Goal: Task Accomplishment & Management: Use online tool/utility

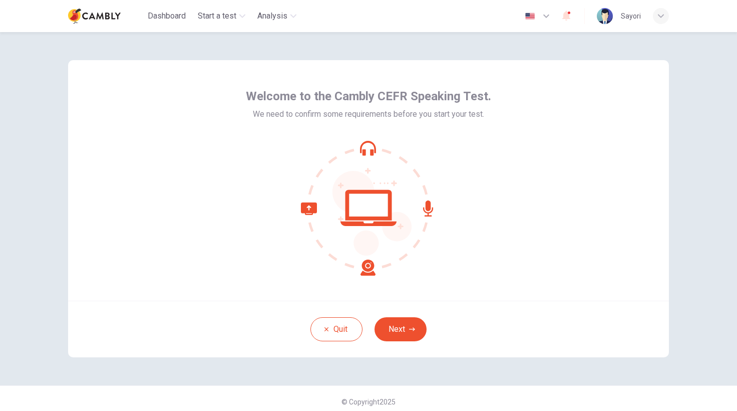
click at [494, 50] on div "Welcome to the Cambly CEFR Speaking Test. We need to confirm some requirements …" at bounding box center [368, 208] width 633 height 353
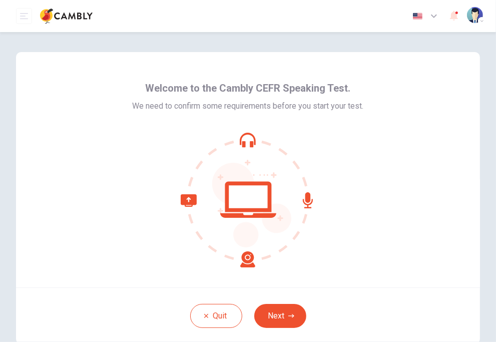
click at [311, 19] on div "Dashboard Start a test Analysis English ** ​ [PERSON_NAME]" at bounding box center [248, 16] width 464 height 32
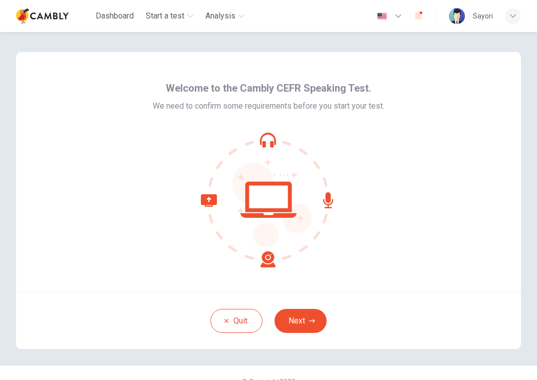
click at [451, 172] on div "Welcome to the Cambly CEFR Speaking Test. We need to confirm some requirements …" at bounding box center [268, 172] width 505 height 240
click at [309, 320] on icon "button" at bounding box center [312, 321] width 6 height 6
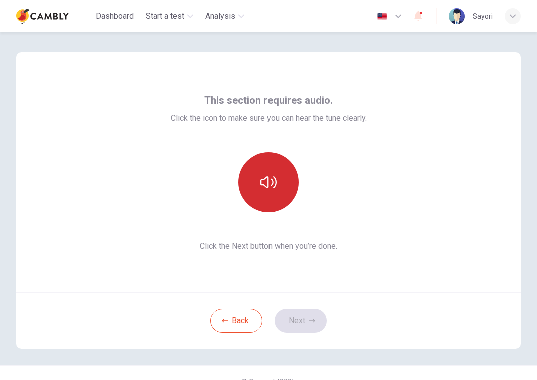
click at [275, 178] on button "button" at bounding box center [268, 182] width 60 height 60
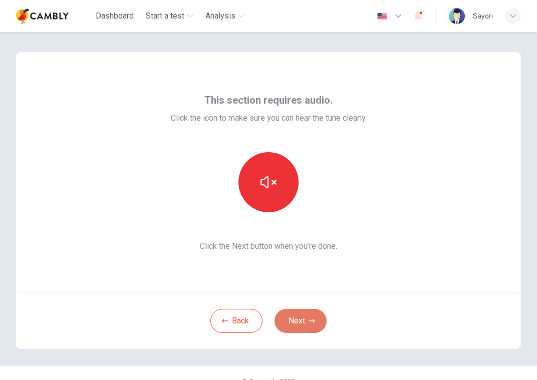
click at [301, 318] on button "Next" at bounding box center [300, 321] width 52 height 24
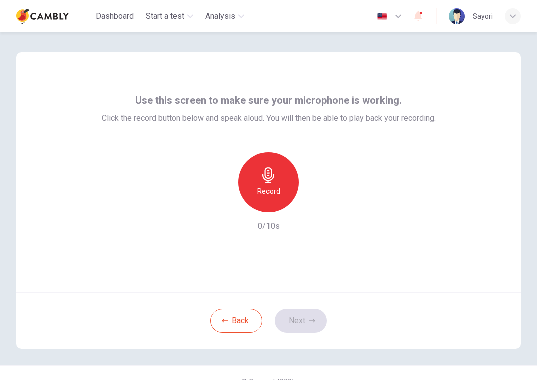
click at [276, 183] on div "Record" at bounding box center [268, 182] width 60 height 60
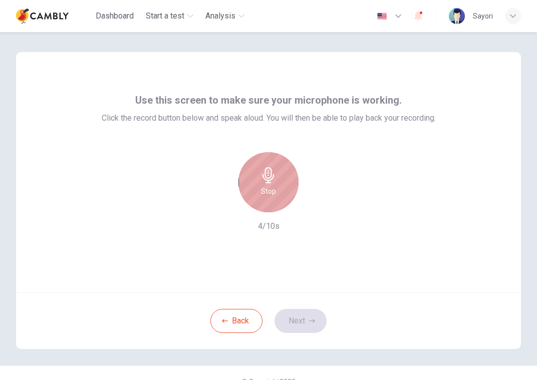
click at [274, 189] on div "Stop" at bounding box center [268, 182] width 60 height 60
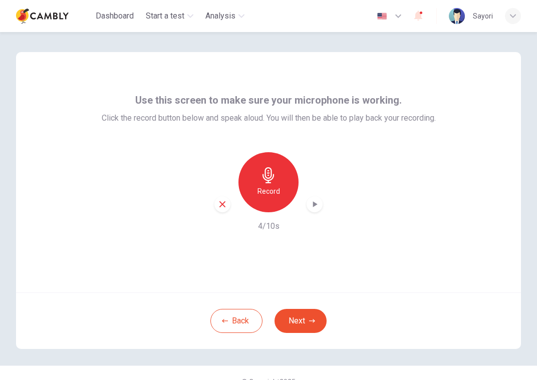
click at [316, 206] on icon "button" at bounding box center [315, 204] width 10 height 10
click at [306, 316] on button "Next" at bounding box center [300, 321] width 52 height 24
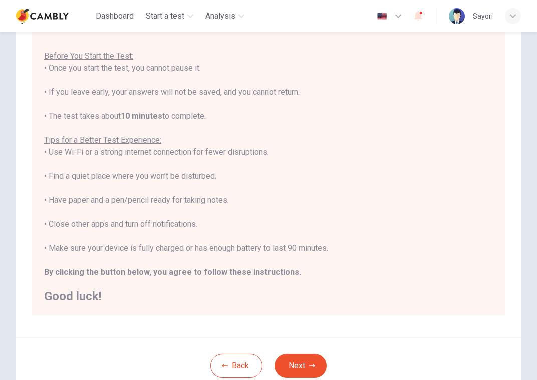
scroll to position [100, 0]
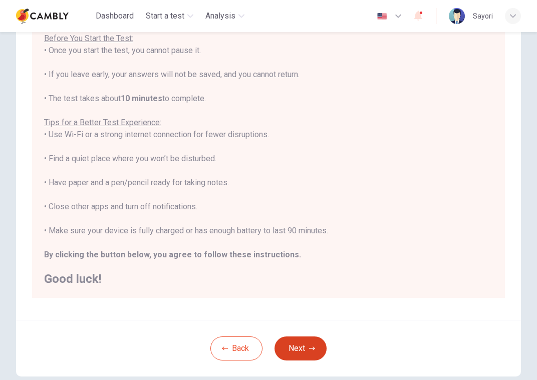
click at [301, 345] on button "Next" at bounding box center [300, 349] width 52 height 24
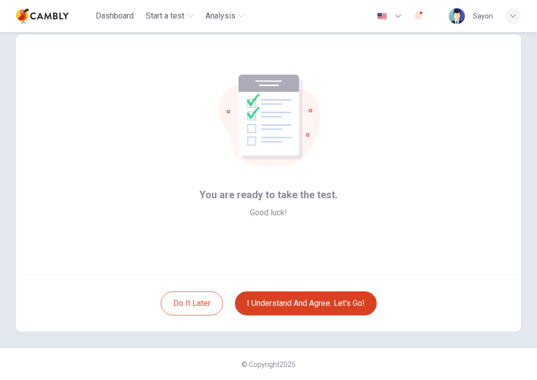
scroll to position [17, 0]
click at [306, 302] on button "I understand and agree. Let’s go!" at bounding box center [306, 304] width 142 height 24
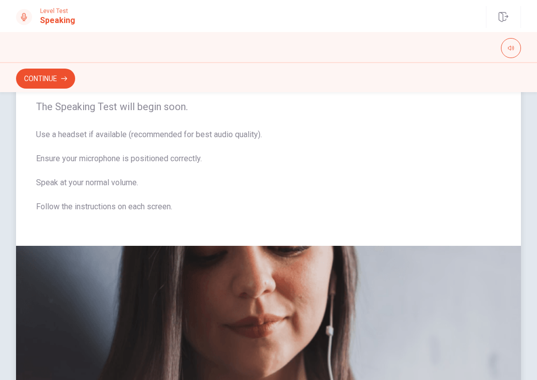
scroll to position [50, 0]
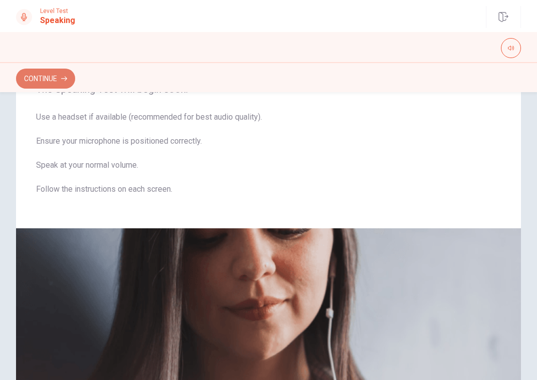
click at [48, 78] on button "Continue" at bounding box center [45, 79] width 59 height 20
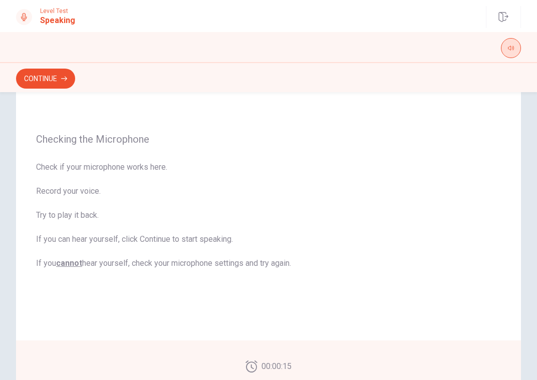
click at [508, 54] on button "button" at bounding box center [511, 48] width 20 height 20
click at [440, 167] on span "Check if your microphone works here. Record your voice. Try to play it back. If…" at bounding box center [268, 215] width 465 height 108
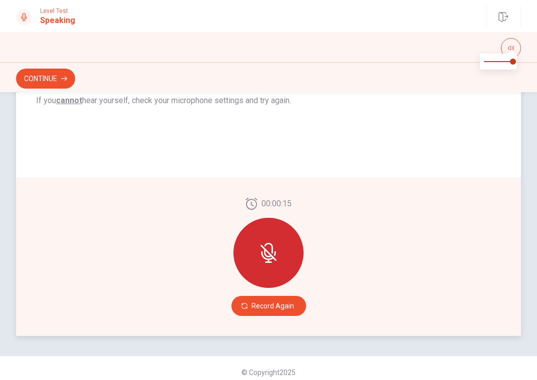
scroll to position [220, 0]
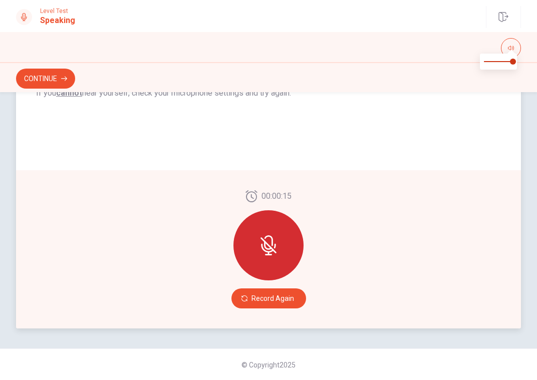
click at [265, 243] on icon at bounding box center [268, 245] width 20 height 20
click at [268, 303] on button "Record Again" at bounding box center [268, 298] width 75 height 20
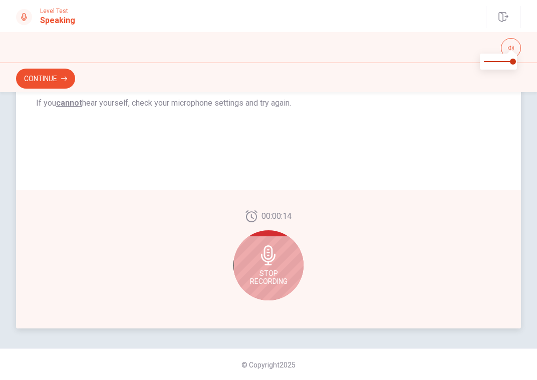
click at [270, 273] on span "Stop Recording" at bounding box center [269, 277] width 38 height 16
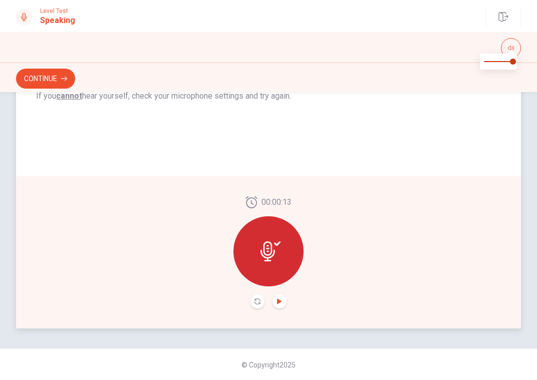
click at [277, 299] on icon "Play Audio" at bounding box center [279, 302] width 5 height 6
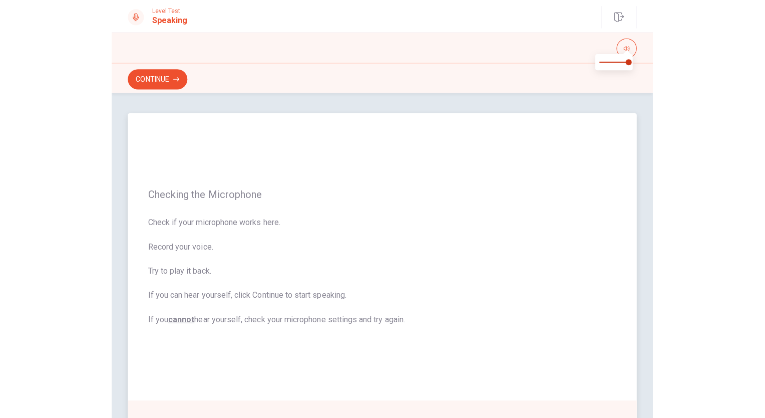
scroll to position [50, 0]
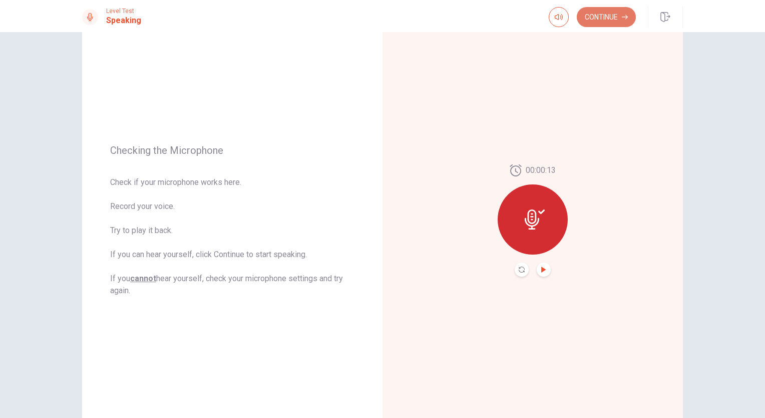
click at [609, 22] on button "Continue" at bounding box center [606, 17] width 59 height 20
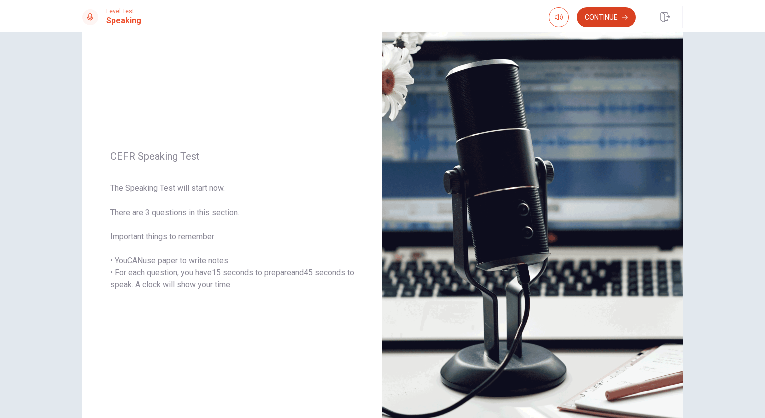
click at [616, 16] on button "Continue" at bounding box center [606, 17] width 59 height 20
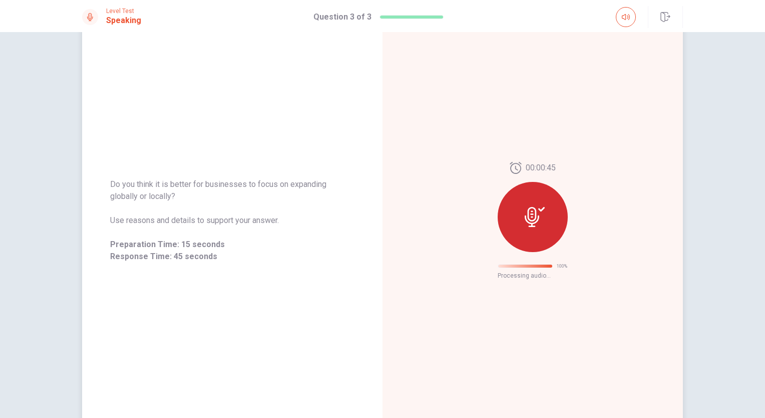
scroll to position [0, 0]
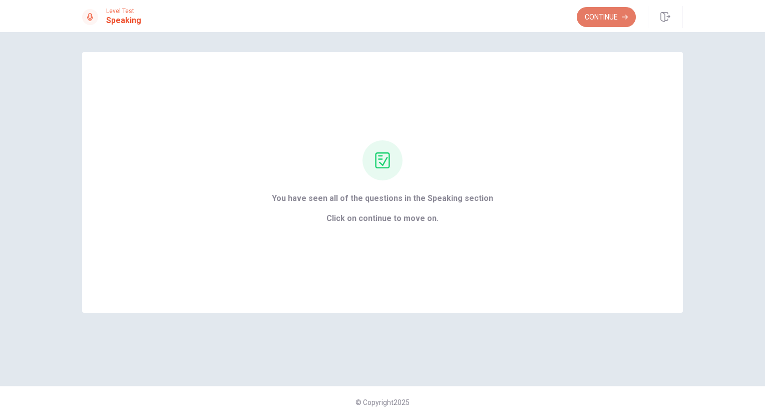
click at [614, 15] on button "Continue" at bounding box center [606, 17] width 59 height 20
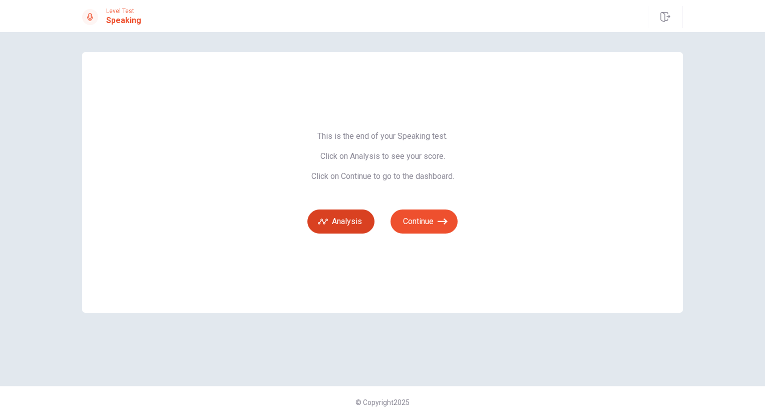
click at [353, 217] on button "Analysis" at bounding box center [341, 221] width 67 height 24
